Goal: Navigation & Orientation: Find specific page/section

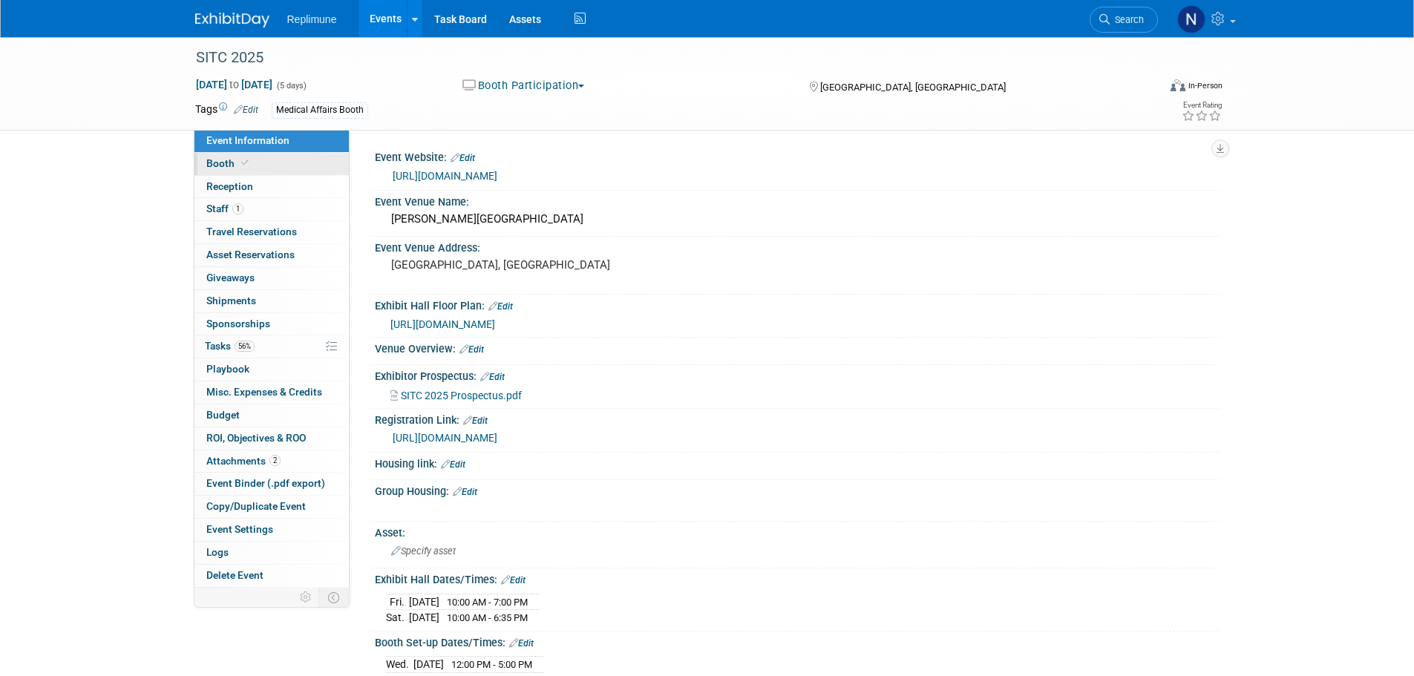
click at [217, 159] on span "Booth" at bounding box center [228, 163] width 45 height 12
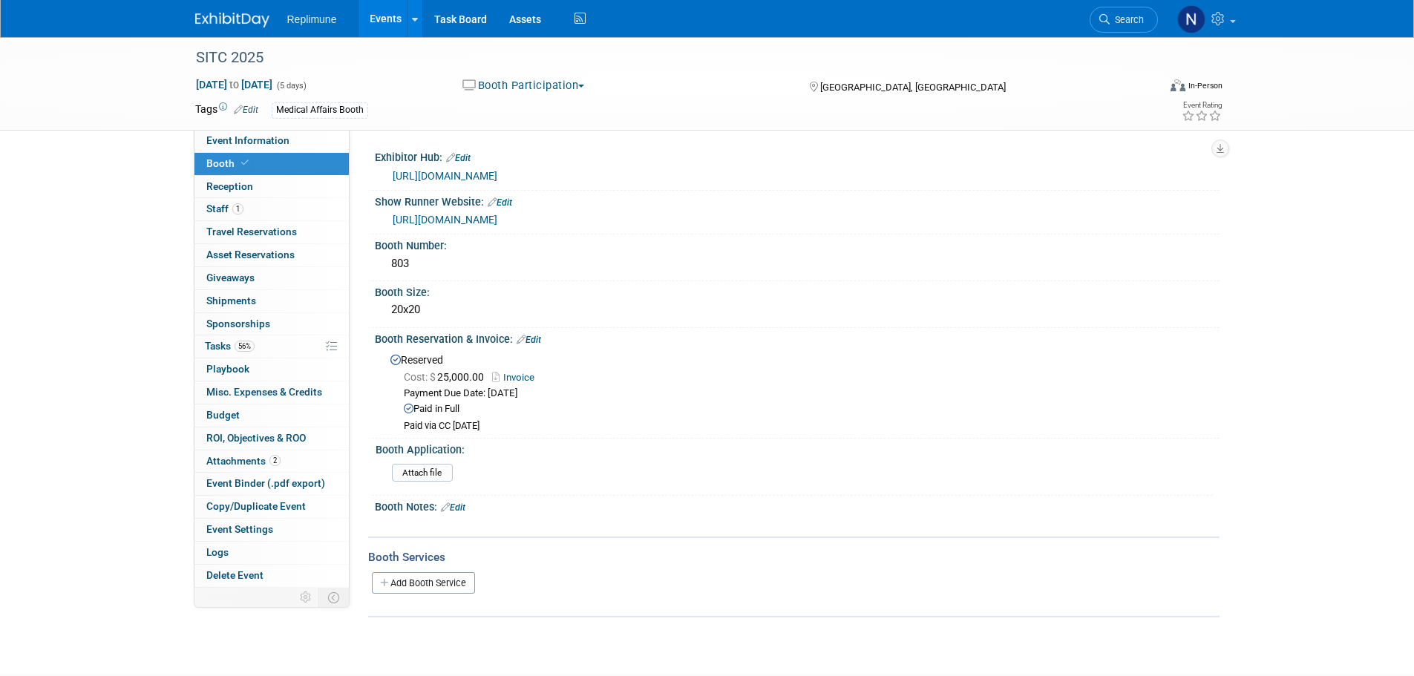
click at [497, 174] on link "https://www.conferenceharvester.com/harvester2expw/home.asp?EventKey=NAKXYFLC&U…" at bounding box center [445, 176] width 105 height 12
click at [844, 173] on div "https://www.conferenceharvester.com/harvester2expw/home.asp?EventKey=NAKXYFLC&U…" at bounding box center [801, 176] width 816 height 17
click at [497, 179] on link "https://www.conferenceharvester.com/harvester2expw/home.asp?EventKey=NAKXYFLC&U…" at bounding box center [445, 176] width 105 height 12
click at [497, 218] on link "https://heritageexpo.boomerecommerce.com/Home/1890/EventHome" at bounding box center [445, 220] width 105 height 12
click at [249, 142] on span "Event Information" at bounding box center [247, 140] width 83 height 12
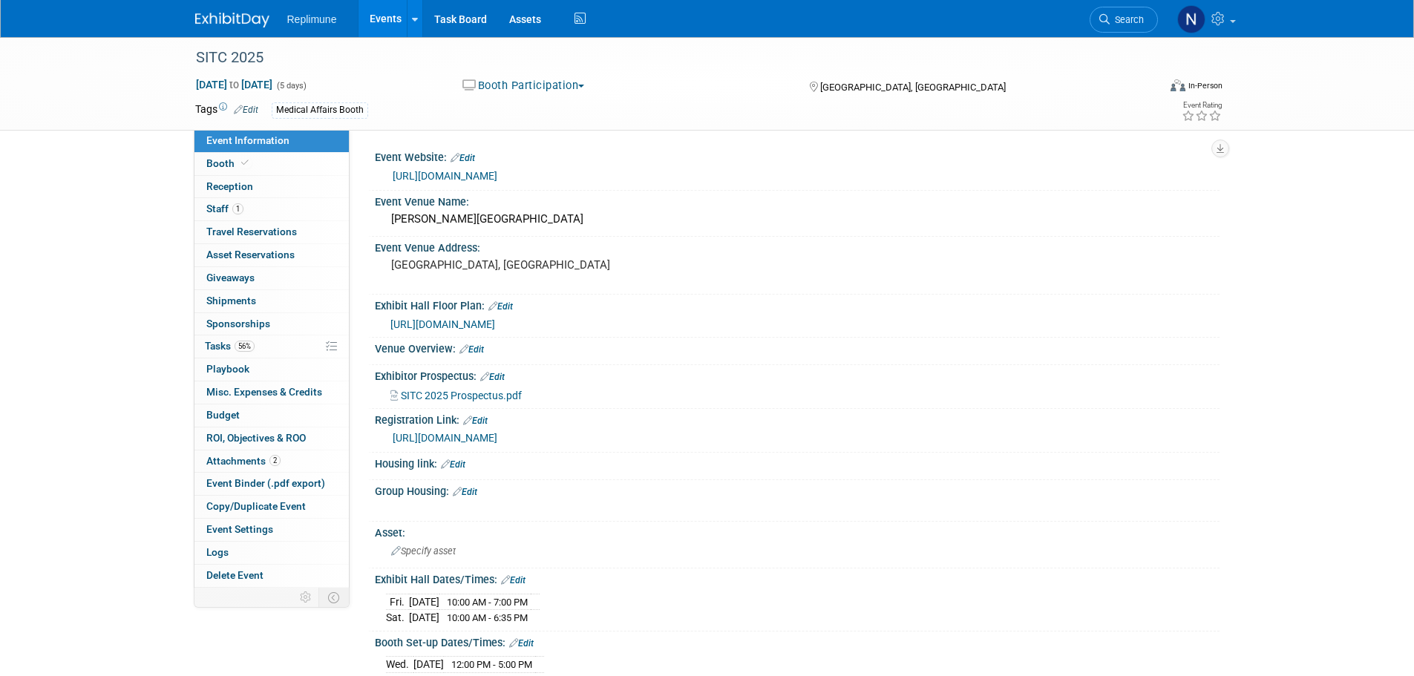
click at [495, 327] on span "https://www.conferenceharvester.com/floorplan/v2/index.asp?EventKey=NAKXYFLC" at bounding box center [442, 324] width 105 height 12
click at [515, 16] on link "Assets" at bounding box center [525, 18] width 54 height 37
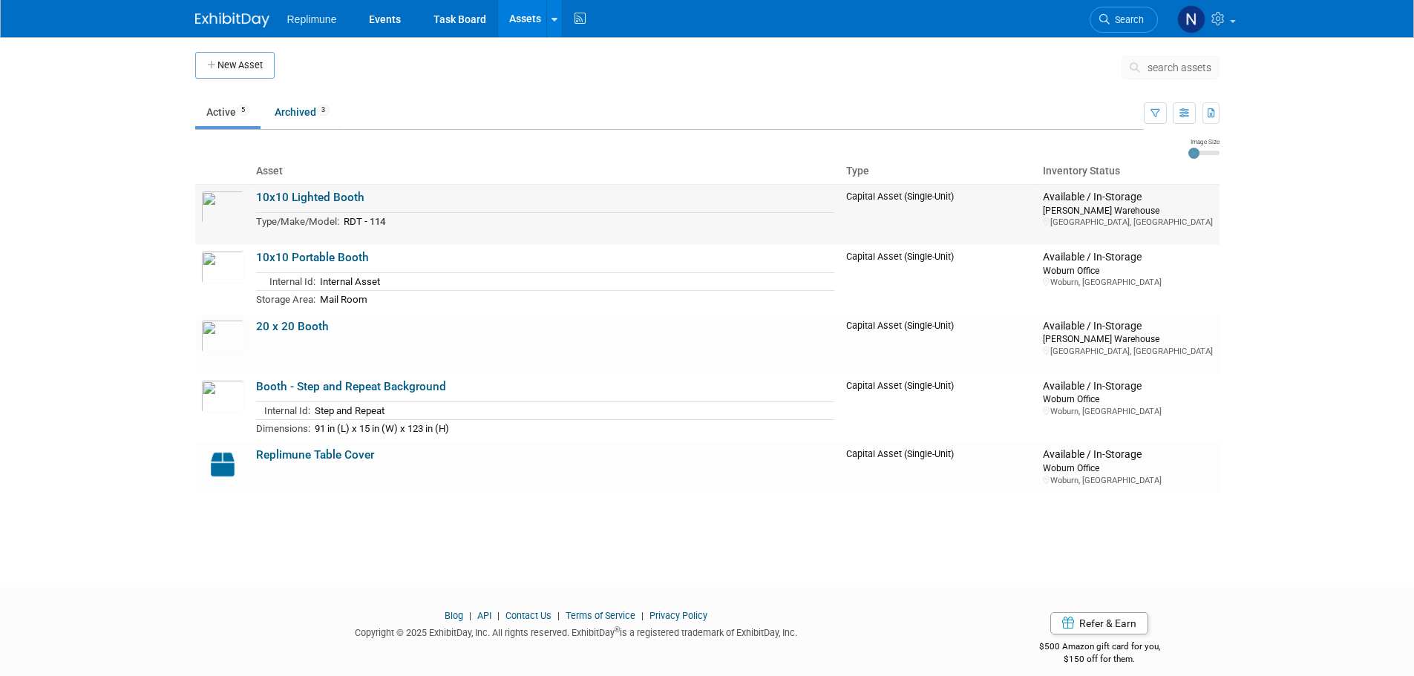
click at [303, 197] on link "10x10 Lighted Booth" at bounding box center [310, 197] width 108 height 13
